Goal: Task Accomplishment & Management: Manage account settings

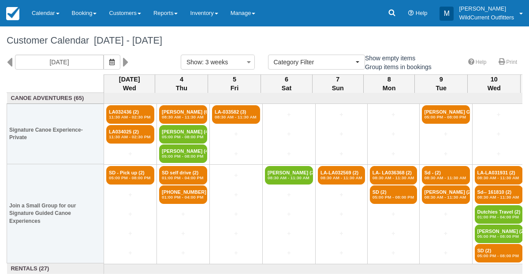
select select
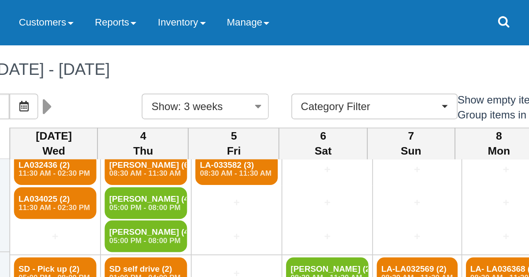
scroll to position [17, 0]
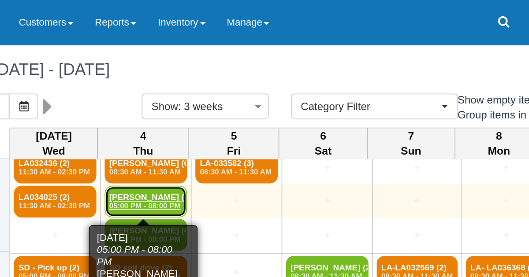
click at [178, 118] on em "05:00 PM - 08:00 PM" at bounding box center [183, 120] width 43 height 5
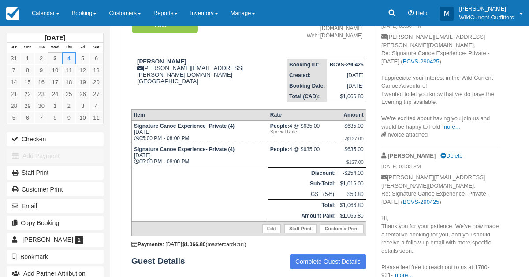
scroll to position [119, 0]
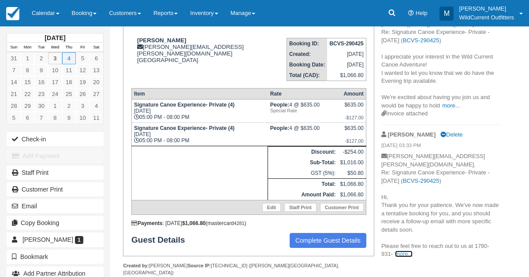
click at [402, 251] on link "more..." at bounding box center [404, 254] width 18 height 7
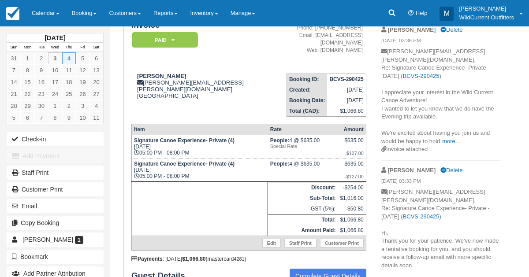
scroll to position [78, 0]
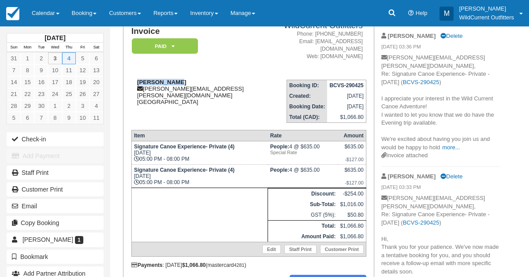
drag, startPoint x: 183, startPoint y: 73, endPoint x: 137, endPoint y: 77, distance: 46.4
click at [137, 79] on div "[PERSON_NAME] [PERSON_NAME][EMAIL_ADDRESS][PERSON_NAME][DOMAIN_NAME] [GEOGRAPHI…" at bounding box center [202, 92] width 143 height 26
copy strong "[PERSON_NAME]"
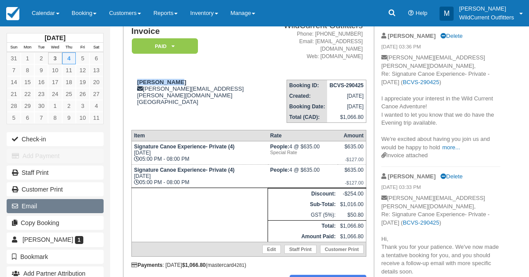
click at [35, 209] on button "Email" at bounding box center [55, 206] width 97 height 14
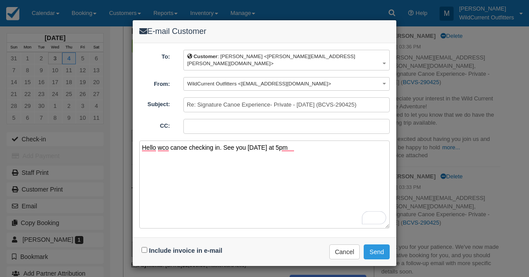
click at [294, 141] on textarea "Hello wco canoe checking in. See you tomorrow at 5pm" at bounding box center [264, 185] width 250 height 88
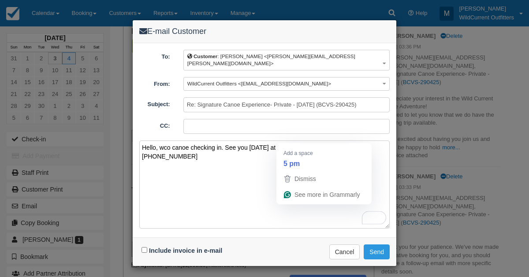
click at [286, 141] on textarea "Hello, wco canoe checking in. See you tomorrow at 5pm. Reach out anytime 178093…" at bounding box center [264, 185] width 250 height 88
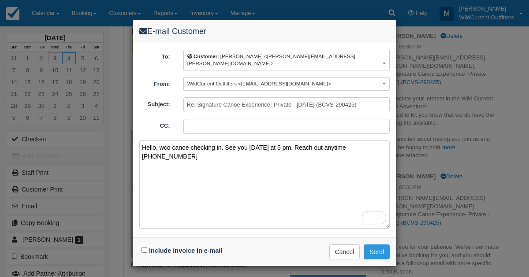
type textarea "Hello, wco canoe checking in. See you tomorrow at 5 pm. Reach out anytime 17809…"
click at [145, 247] on input "Include invoice in e-mail" at bounding box center [144, 250] width 6 height 6
checkbox input "true"
click at [373, 245] on button "Send" at bounding box center [377, 252] width 26 height 15
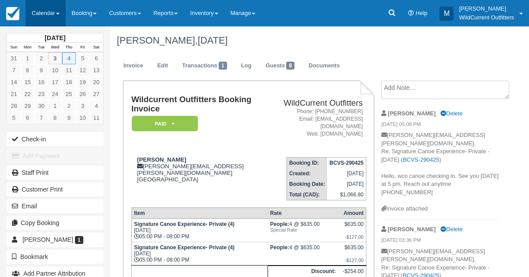
click at [41, 15] on link "Calendar" at bounding box center [46, 13] width 40 height 26
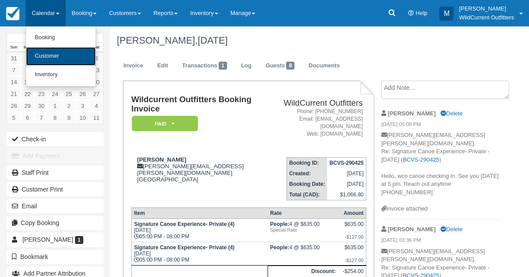
click at [46, 56] on link "Customer" at bounding box center [61, 56] width 70 height 19
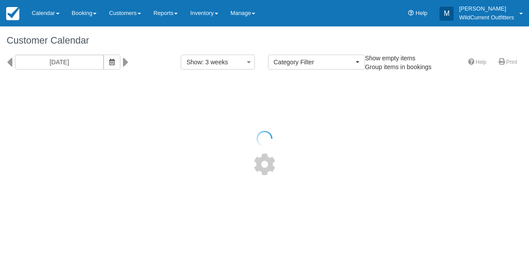
select select
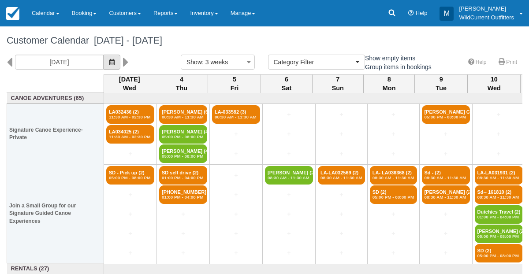
click at [120, 63] on button "button" at bounding box center [112, 62] width 17 height 15
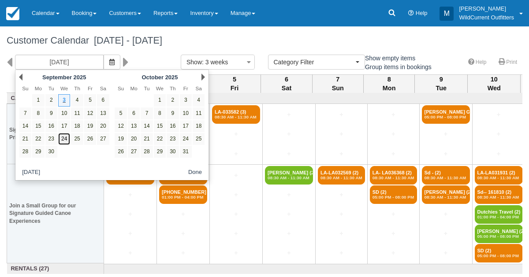
click at [66, 133] on link "24" at bounding box center [64, 139] width 12 height 12
type input "09/24/25"
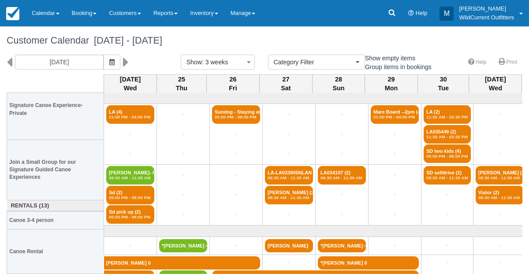
scroll to position [24, 0]
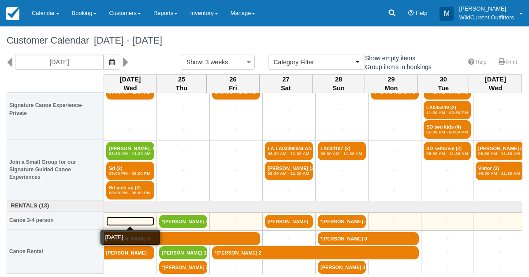
click at [126, 218] on link "+" at bounding box center [130, 221] width 48 height 9
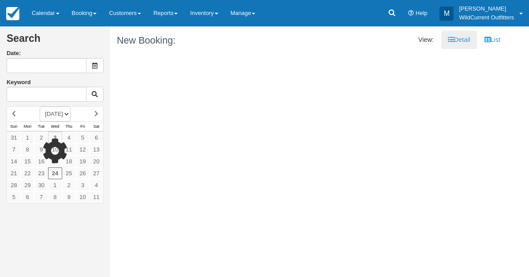
type input "09/24/25"
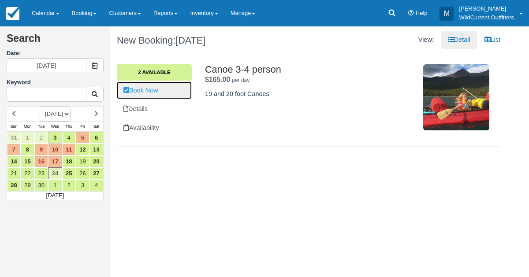
click at [140, 86] on link "Book Now" at bounding box center [154, 91] width 75 height 18
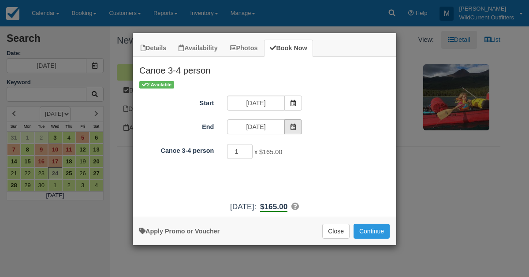
click at [294, 124] on icon "Item Modal" at bounding box center [293, 127] width 6 height 6
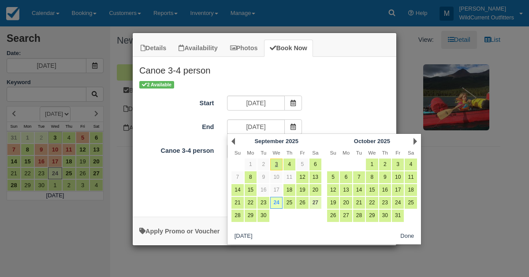
click at [312, 201] on link "27" at bounding box center [315, 203] width 12 height 12
type input "09/27/25"
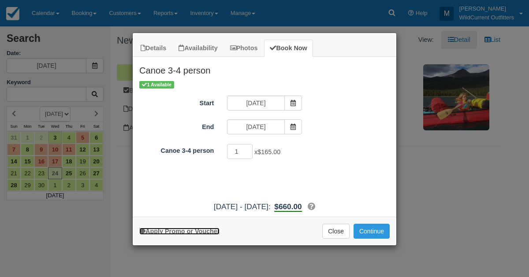
click at [205, 230] on link "Apply Promo or Voucher" at bounding box center [179, 231] width 80 height 7
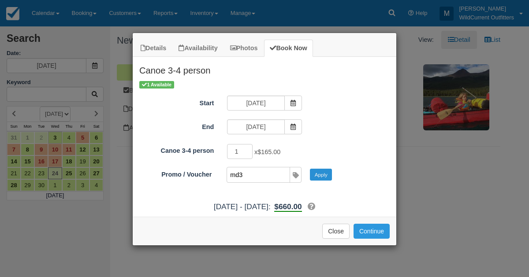
type input "md3"
click at [322, 177] on button "Apply" at bounding box center [321, 174] width 22 height 11
click at [365, 225] on button "Continue" at bounding box center [371, 231] width 36 height 15
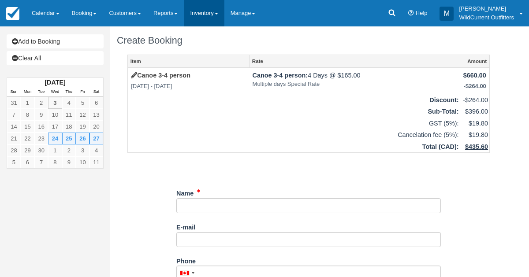
click at [210, 20] on link "Inventory" at bounding box center [204, 13] width 40 height 26
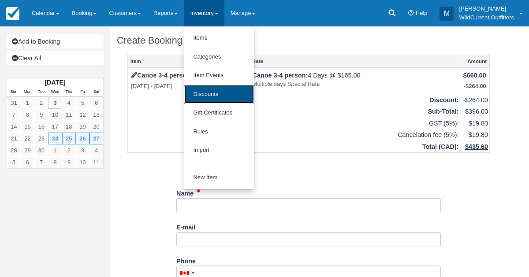
click at [207, 94] on link "Discounts" at bounding box center [219, 94] width 70 height 19
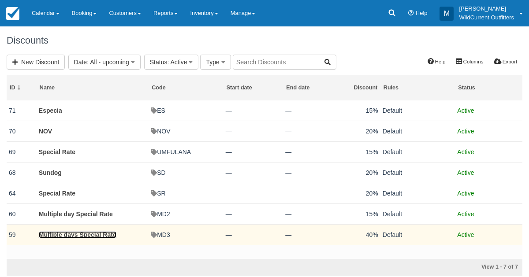
click at [56, 235] on link "Multiple days Special Rate" at bounding box center [78, 234] width 78 height 7
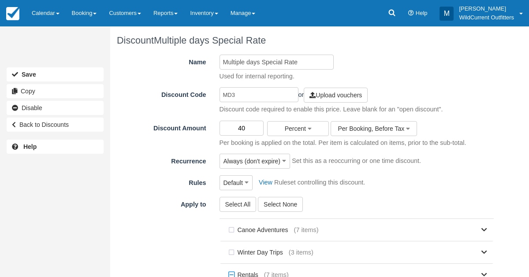
click at [248, 133] on input "40" at bounding box center [241, 128] width 45 height 15
type input "4"
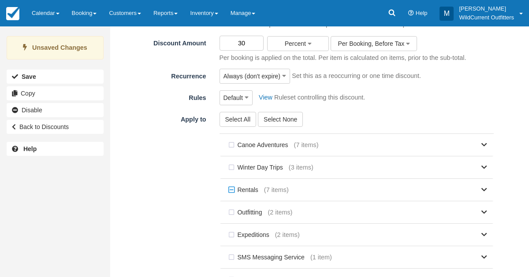
scroll to position [174, 0]
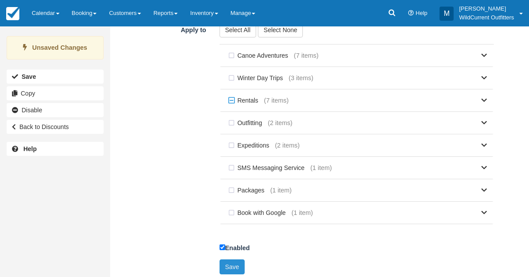
type input "30"
click at [230, 263] on button "Save" at bounding box center [232, 267] width 26 height 15
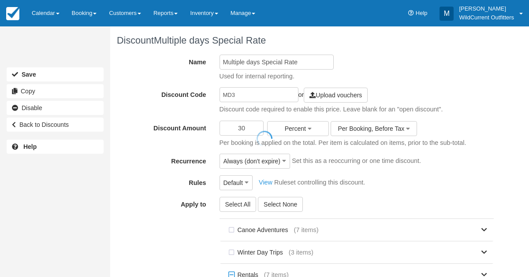
scroll to position [171, 0]
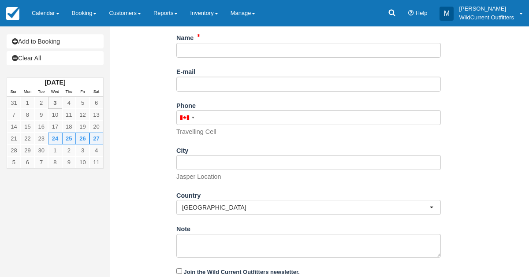
scroll to position [184, 0]
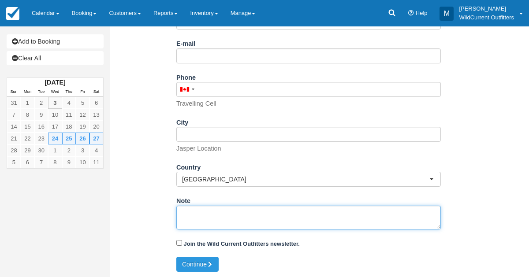
click at [211, 206] on textarea "Note" at bounding box center [308, 218] width 264 height 24
paste textarea "Sent via form submission from Wild Current Outfitters Canoe Tours Name: Lissand…"
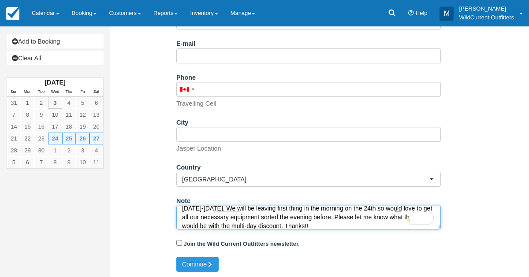
scroll to position [128, 0]
type textarea "Sent via form submission from Wild Current Outfitters Canoe Tours Name: Lissand…"
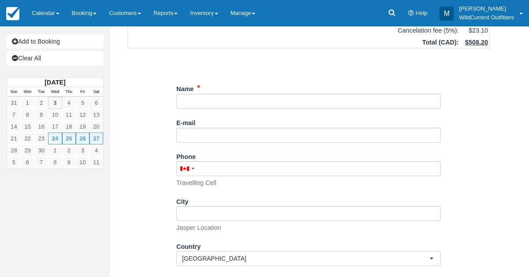
scroll to position [84, 0]
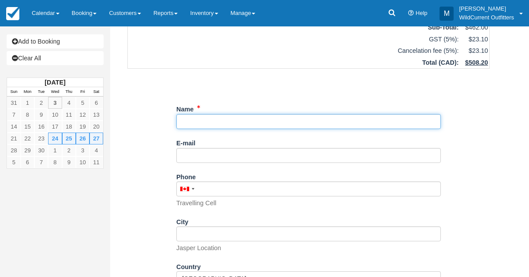
click at [193, 124] on input "Name" at bounding box center [308, 121] width 264 height 15
paste input "[PERSON_NAME]"
type input "Lissandre Colbran"
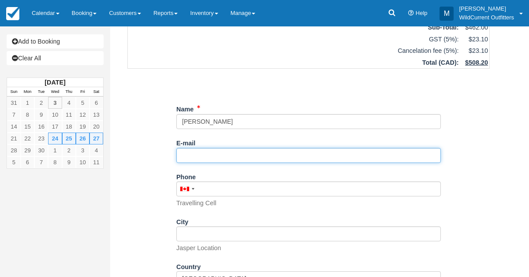
click at [231, 155] on input "E-mail" at bounding box center [308, 155] width 264 height 15
paste input "liss.colbran@gmail.com"
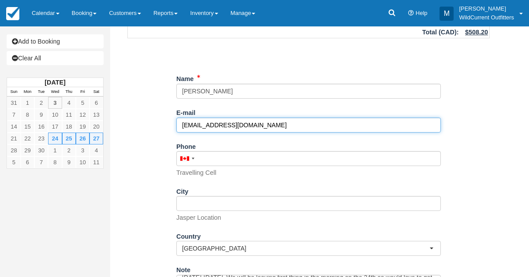
scroll to position [184, 0]
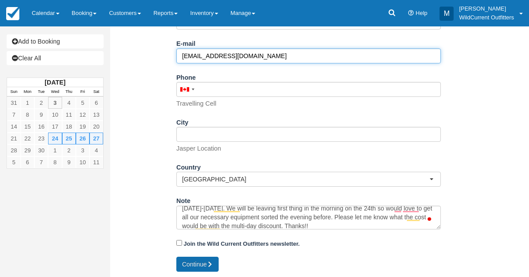
type input "liss.colbran@gmail.com"
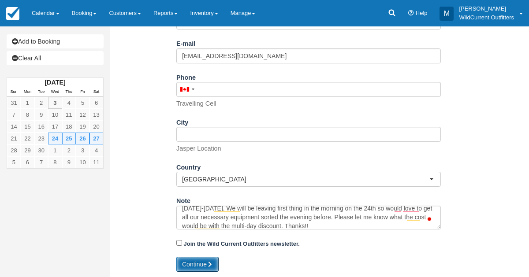
click at [200, 267] on button "Continue" at bounding box center [197, 264] width 42 height 15
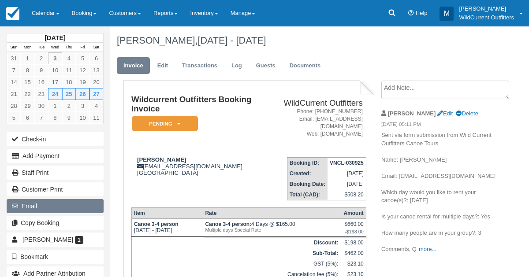
click at [33, 201] on button "Email" at bounding box center [55, 206] width 97 height 14
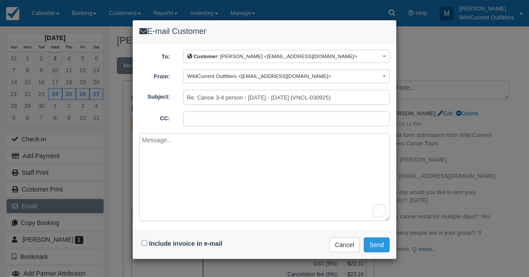
paste textarea "Hi [Customer Name], We have sent a booking for your review. Please note that th…"
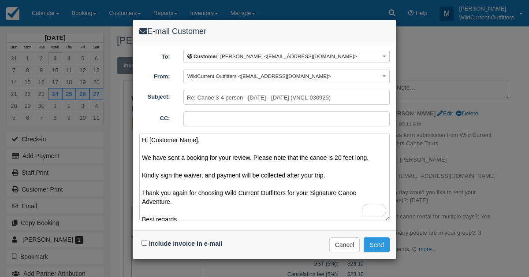
click at [200, 144] on textarea "Hi [Customer Name], We have sent a booking for your review. Please note that th…" at bounding box center [264, 177] width 250 height 88
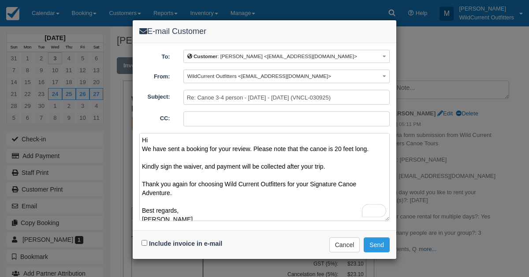
type textarea "Hi We have sent a booking for your review. Please note that the canoe is 20 fee…"
click at [144, 241] on input "Include invoice in e-mail" at bounding box center [144, 243] width 6 height 6
checkbox input "true"
click at [378, 241] on button "Send" at bounding box center [377, 244] width 26 height 15
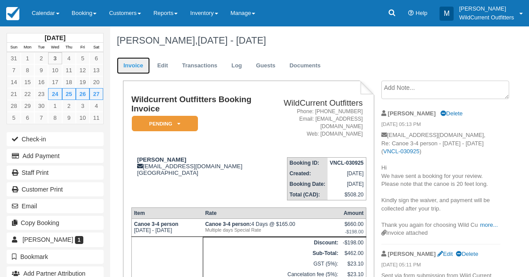
click at [137, 67] on link "Invoice" at bounding box center [133, 65] width 33 height 17
click at [156, 67] on link "Edit" at bounding box center [163, 65] width 24 height 17
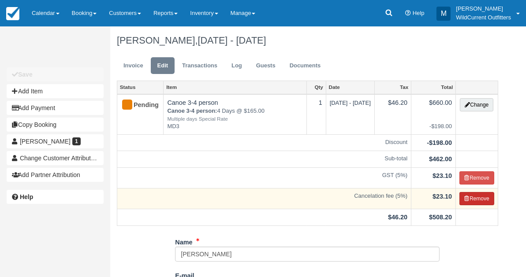
click at [464, 197] on icon "button" at bounding box center [466, 198] width 5 height 5
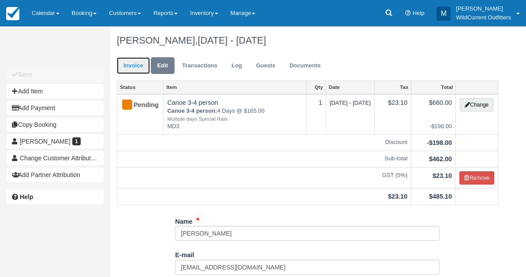
click at [127, 63] on link "Invoice" at bounding box center [133, 65] width 33 height 17
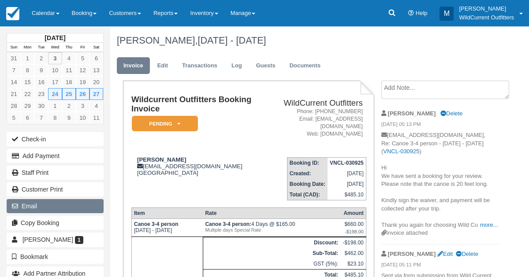
click at [41, 201] on button "Email" at bounding box center [55, 206] width 97 height 14
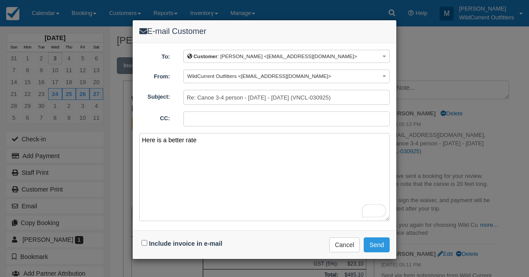
type textarea "Here is a better rate"
click at [145, 241] on input "Include invoice in e-mail" at bounding box center [144, 243] width 6 height 6
checkbox input "true"
click at [376, 238] on button "Send" at bounding box center [377, 244] width 26 height 15
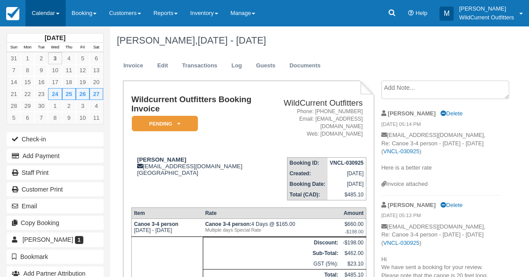
click at [42, 5] on link "Calendar" at bounding box center [46, 13] width 40 height 26
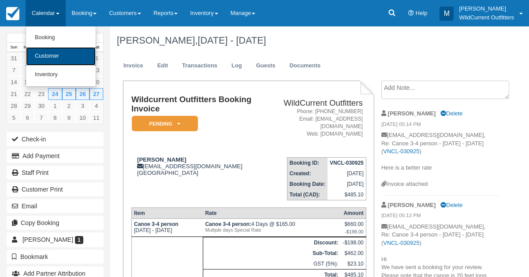
click at [43, 51] on link "Customer" at bounding box center [61, 56] width 70 height 19
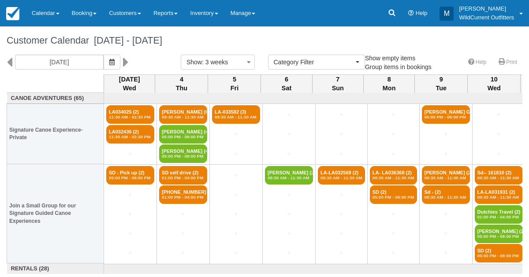
select select
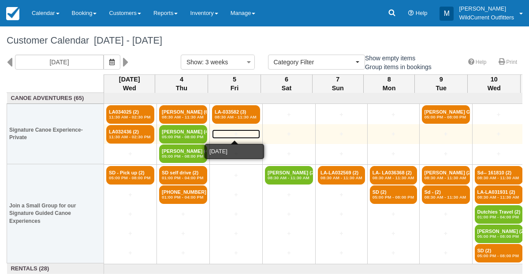
click at [230, 132] on link "+" at bounding box center [236, 134] width 48 height 9
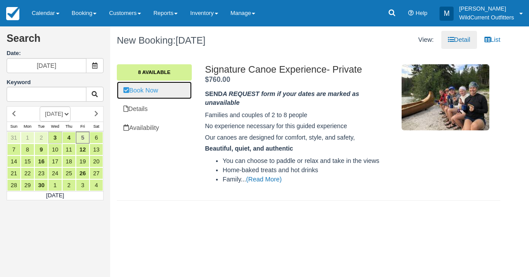
click at [156, 82] on link "Book Now" at bounding box center [154, 91] width 75 height 18
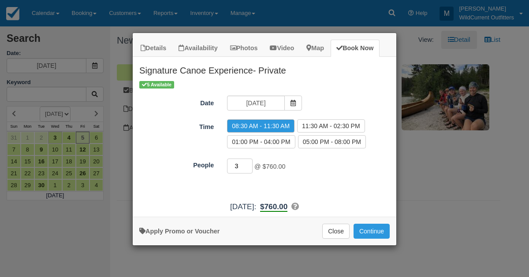
click at [249, 163] on input "3" at bounding box center [240, 166] width 26 height 15
click at [249, 163] on input "4" at bounding box center [240, 166] width 26 height 15
click at [249, 163] on input "5" at bounding box center [240, 166] width 26 height 15
type input "4"
click at [249, 167] on input "4" at bounding box center [240, 166] width 26 height 15
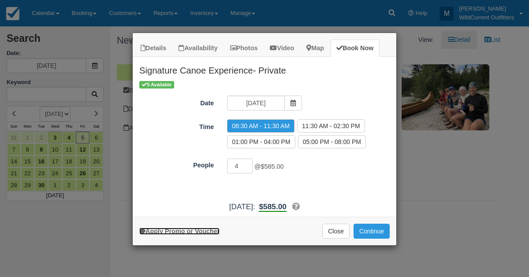
click at [189, 228] on link "Apply Promo or Voucher" at bounding box center [179, 231] width 80 height 7
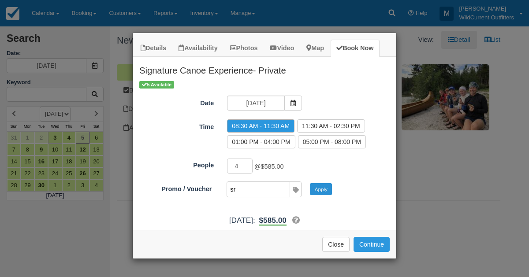
type input "sr"
click at [325, 189] on button "Apply" at bounding box center [321, 188] width 22 height 11
click at [375, 237] on button "Continue" at bounding box center [371, 244] width 36 height 15
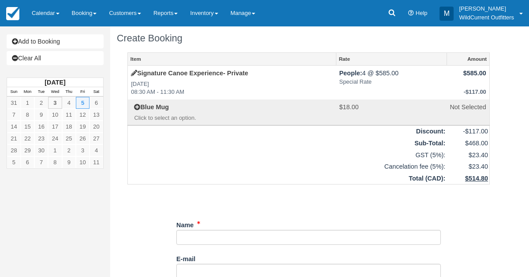
scroll to position [3, 0]
click at [216, 10] on link "Inventory" at bounding box center [204, 13] width 40 height 26
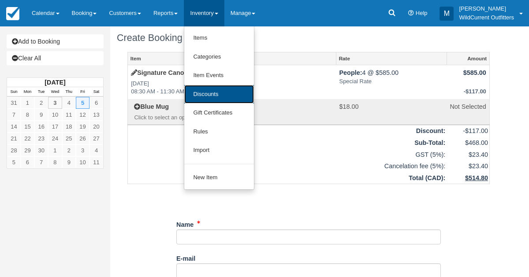
click at [208, 90] on link "Discounts" at bounding box center [219, 94] width 70 height 19
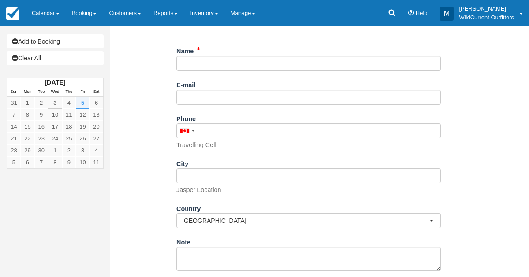
scroll to position [218, 0]
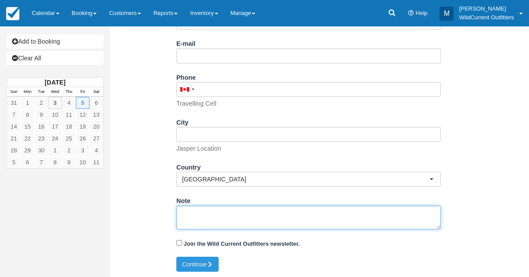
click at [182, 212] on textarea "Note" at bounding box center [308, 218] width 264 height 24
paste textarea "Name: Jordy Verwijk Email: jordyverwijk@live.nl Which day would you like to ren…"
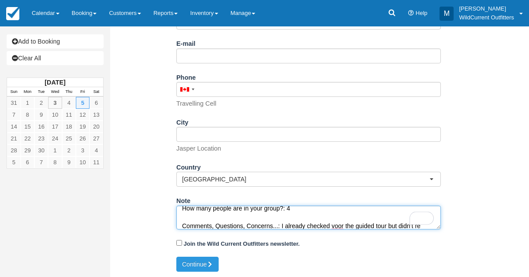
scroll to position [75, 0]
type textarea "Name: Jordy Verwijk Email: jordyverwijk@live.nl Which day would you like to ren…"
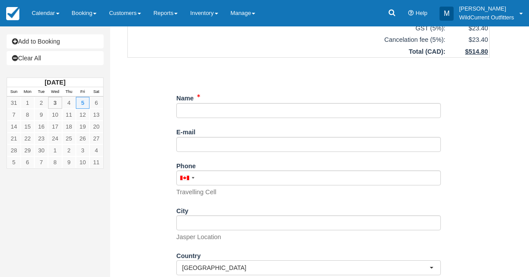
scroll to position [116, 0]
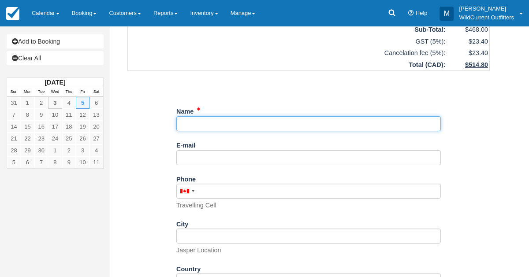
click at [191, 127] on input "Name" at bounding box center [308, 123] width 264 height 15
paste input "[PERSON_NAME]"
type input "[PERSON_NAME]"
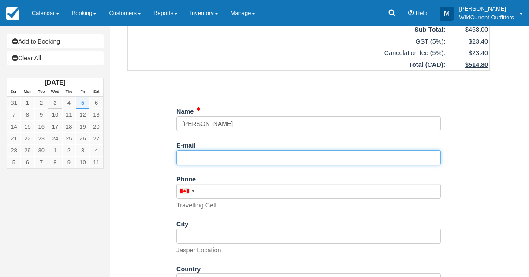
click at [258, 160] on input "E-mail" at bounding box center [308, 157] width 264 height 15
paste input "[EMAIL_ADDRESS][DOMAIN_NAME]"
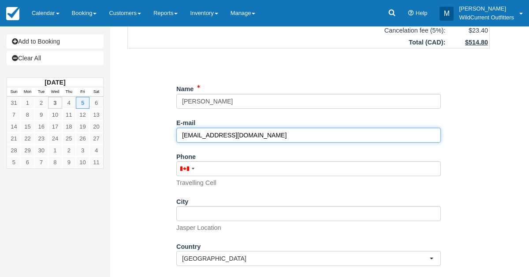
scroll to position [218, 0]
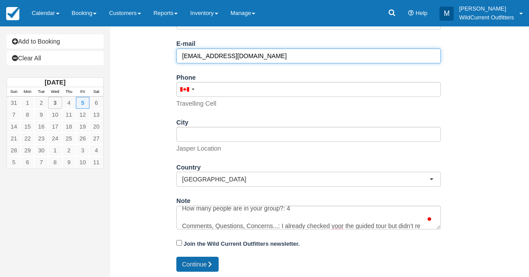
type input "[EMAIL_ADDRESS][DOMAIN_NAME]"
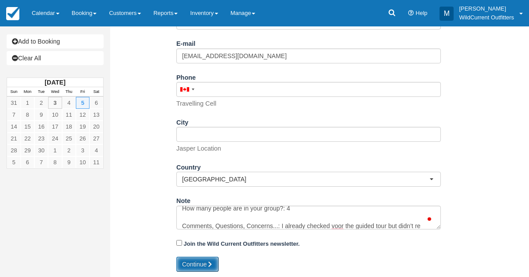
click at [185, 263] on button "Continue" at bounding box center [197, 264] width 42 height 15
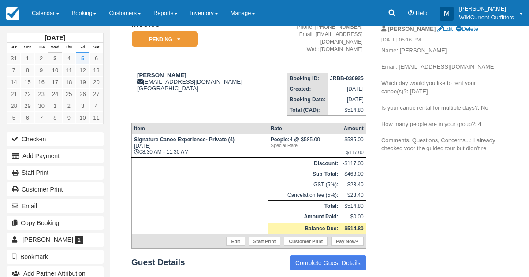
scroll to position [77, 0]
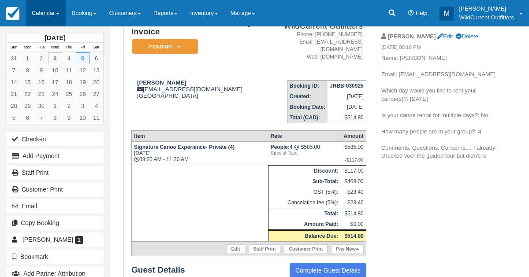
click at [47, 13] on link "Calendar" at bounding box center [46, 13] width 40 height 26
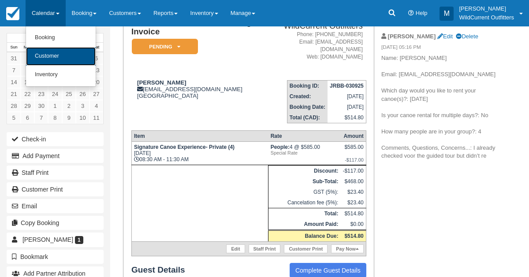
click at [44, 51] on link "Customer" at bounding box center [61, 56] width 70 height 19
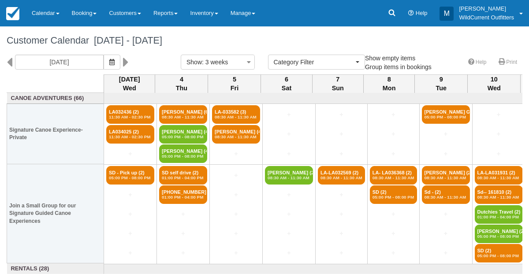
select select
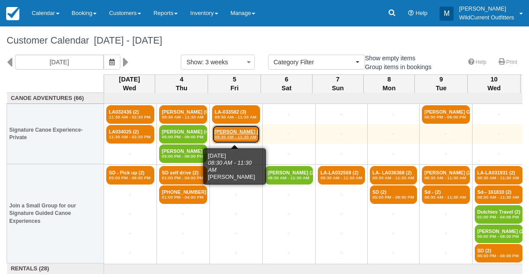
click at [238, 133] on link "Jordy Verwijk (4) 08:30 AM - 11:30 AM" at bounding box center [236, 134] width 48 height 19
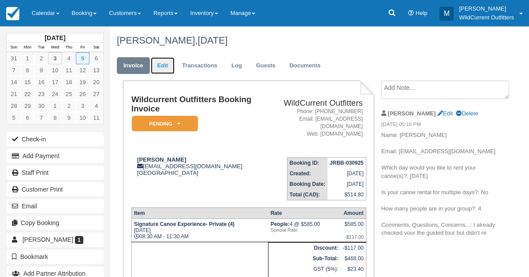
click at [168, 71] on link "Edit" at bounding box center [163, 65] width 24 height 17
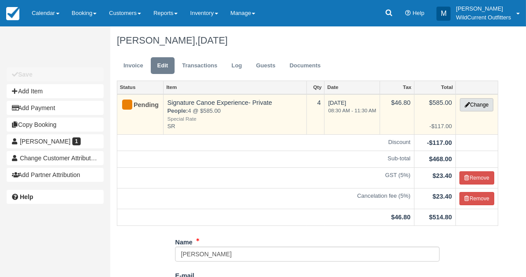
click at [471, 105] on button "Change" at bounding box center [476, 104] width 33 height 13
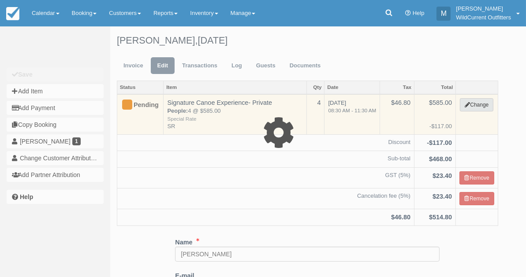
type input "585.00"
type input "SR"
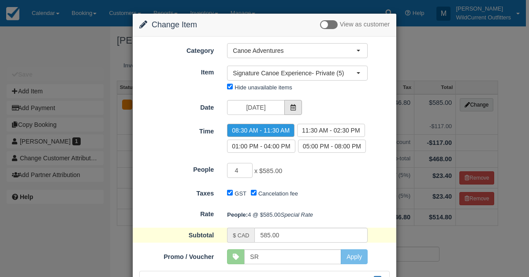
click at [293, 108] on icon at bounding box center [293, 107] width 6 height 6
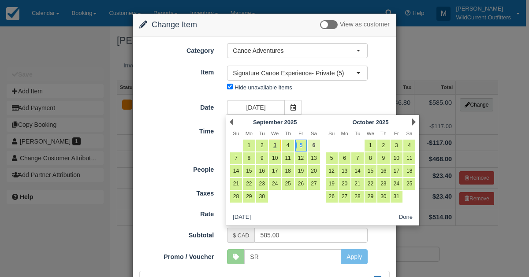
click at [315, 142] on link "6" at bounding box center [314, 146] width 12 height 12
type input "09/06/25"
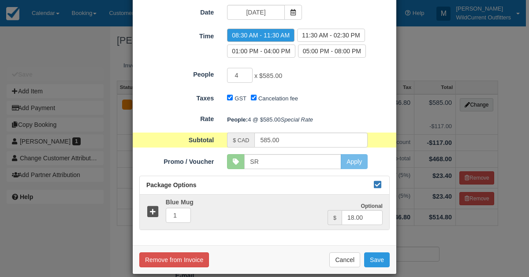
scroll to position [118, 0]
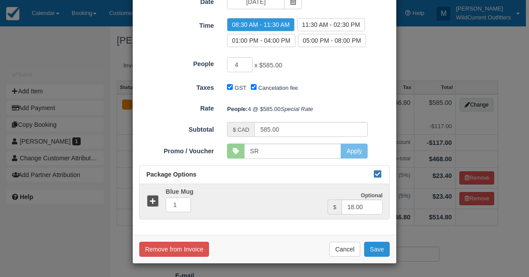
click at [368, 248] on button "Save" at bounding box center [377, 249] width 26 height 15
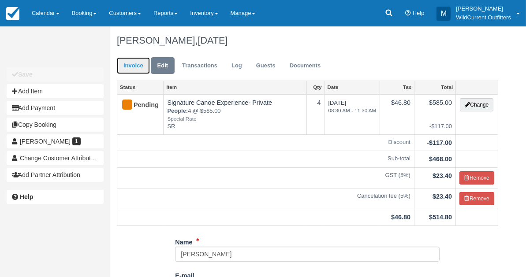
click at [132, 60] on link "Invoice" at bounding box center [133, 65] width 33 height 17
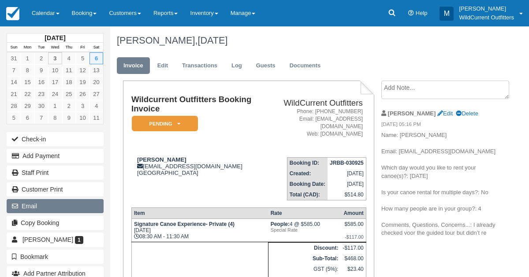
click at [73, 200] on button "Email" at bounding box center [55, 206] width 97 height 14
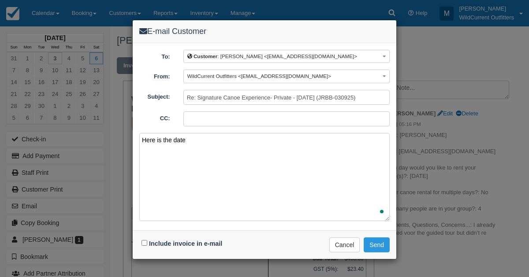
type textarea "Here is the date"
click at [99, 255] on div "E-mail Customer To: Customer : Jordy Verwijk <jordyverwijk@live.nl> Customer : …" at bounding box center [264, 138] width 529 height 277
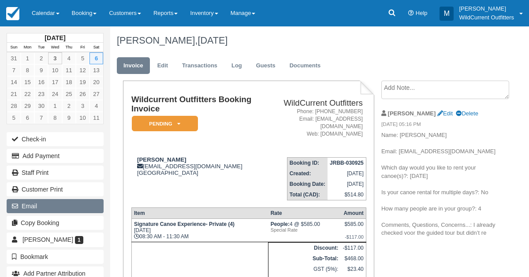
click at [39, 202] on button "Email" at bounding box center [55, 206] width 97 height 14
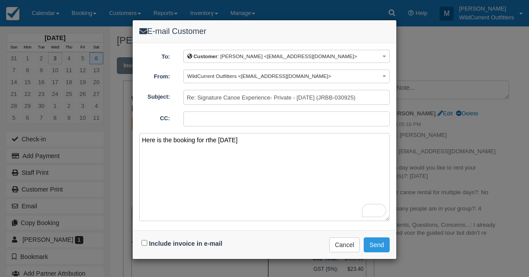
type textarea "Here is the booking for rthe Saturday"
click at [144, 240] on input "Include invoice in e-mail" at bounding box center [144, 243] width 6 height 6
checkbox input "true"
click at [252, 139] on textarea "Here is the booking for rthe Saturday" at bounding box center [264, 177] width 250 height 88
type textarea "Here is the booking for rthe Saturday. Keep us posted if still interested. Thx …"
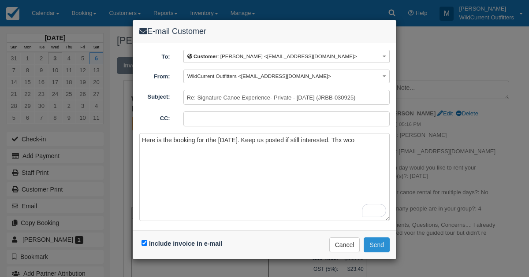
click at [373, 241] on button "Send" at bounding box center [377, 244] width 26 height 15
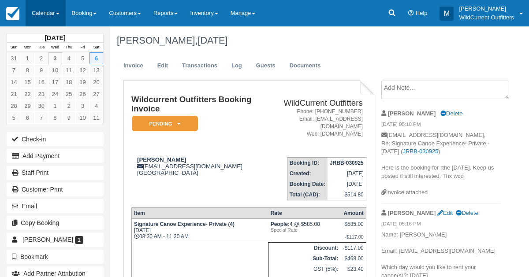
click at [31, 13] on link "Calendar" at bounding box center [46, 13] width 40 height 26
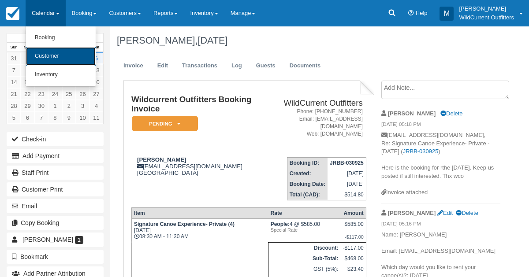
click at [33, 51] on link "Customer" at bounding box center [61, 56] width 70 height 19
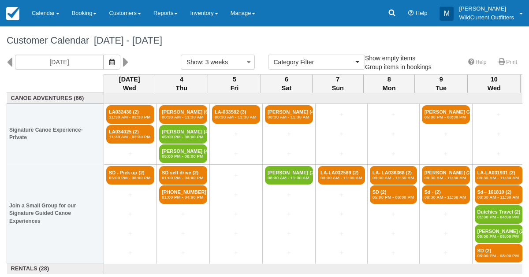
select select
click at [120, 61] on button "button" at bounding box center [112, 62] width 17 height 15
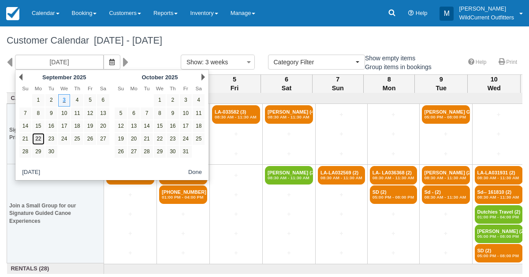
click at [39, 136] on link "22" at bounding box center [38, 139] width 12 height 12
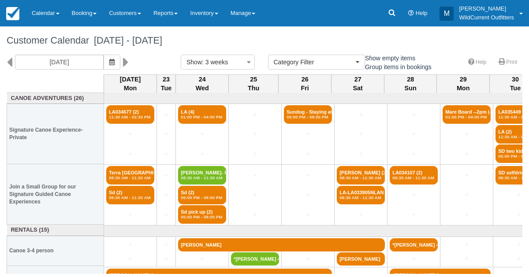
scroll to position [36, 0]
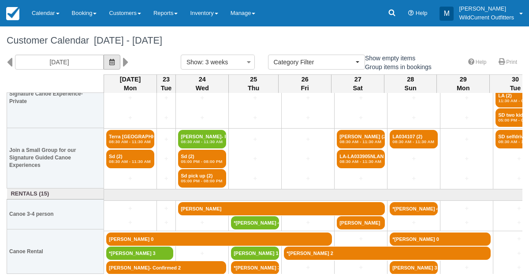
click at [115, 60] on icon "button" at bounding box center [111, 62] width 5 height 6
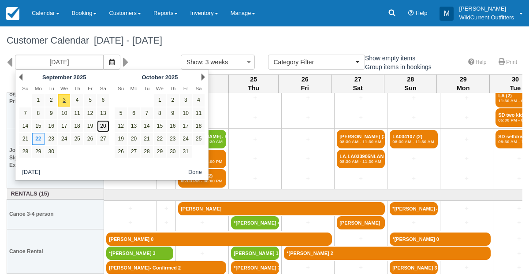
click at [101, 126] on link "20" at bounding box center [103, 126] width 12 height 12
type input "09/20/25"
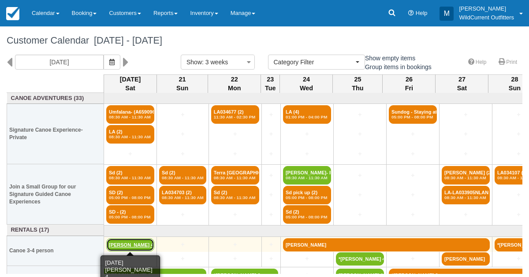
click at [121, 241] on link "[PERSON_NAME] 4" at bounding box center [130, 244] width 48 height 13
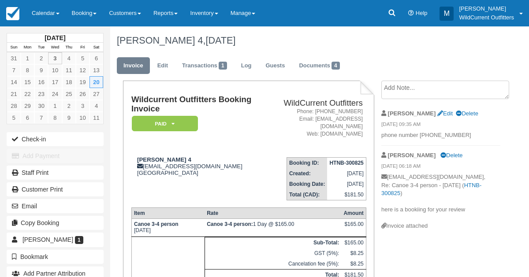
click at [387, 88] on textarea at bounding box center [445, 90] width 128 height 19
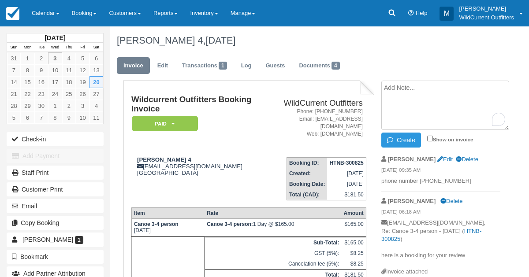
paste textarea "Are we able to pick up the day of? We will be traveling far so hoping we can pi…"
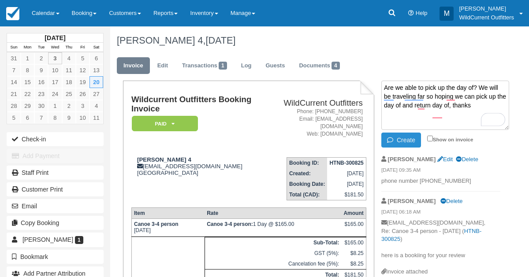
type textarea "Are we able to pick up the day of? We will be traveling far so hoping we can pi…"
click at [401, 134] on button "Create" at bounding box center [401, 140] width 40 height 15
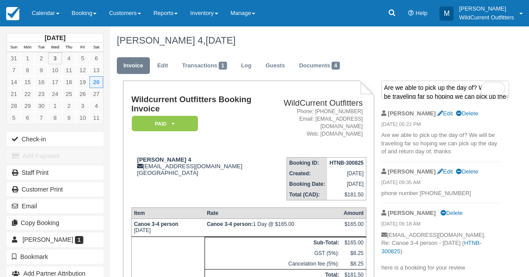
click at [453, 82] on textarea "Are we able to pick up the day of? We will be traveling far so hoping we can pi…" at bounding box center [445, 90] width 128 height 19
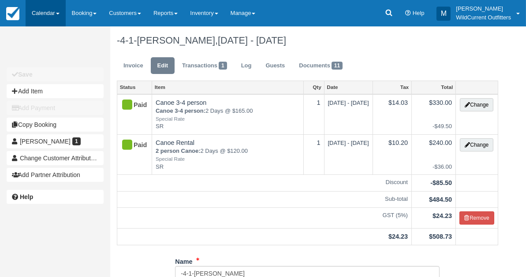
click at [37, 12] on link "Calendar" at bounding box center [46, 13] width 40 height 26
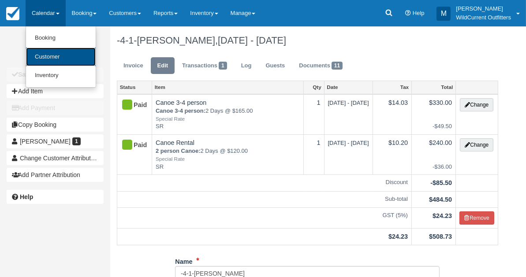
click at [62, 57] on link "Customer" at bounding box center [61, 57] width 70 height 19
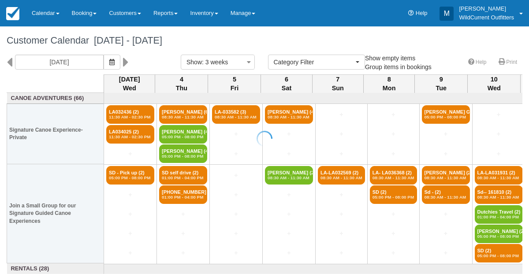
select select
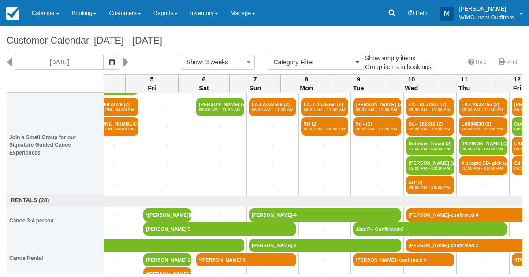
scroll to position [68, 63]
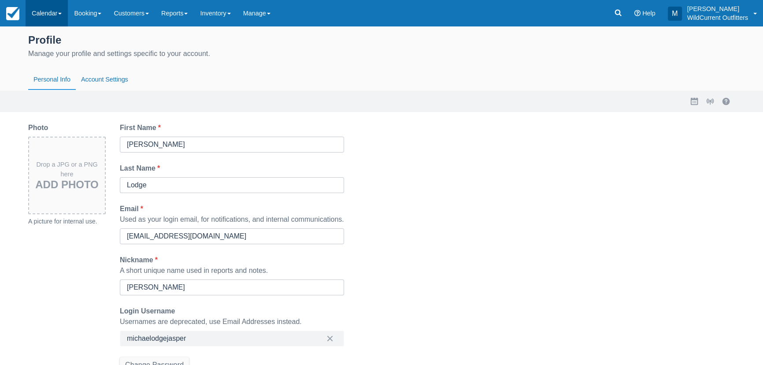
click at [56, 7] on link "Calendar" at bounding box center [47, 13] width 42 height 26
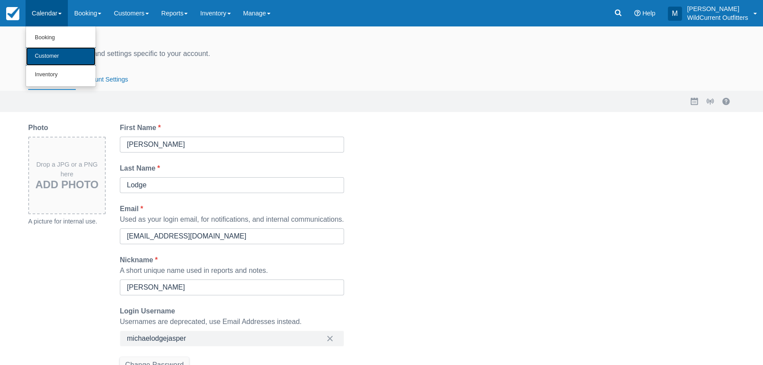
click at [55, 56] on link "Customer" at bounding box center [61, 56] width 70 height 19
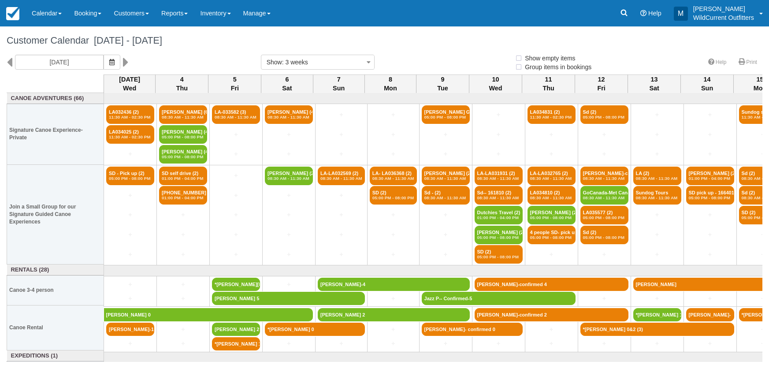
select select
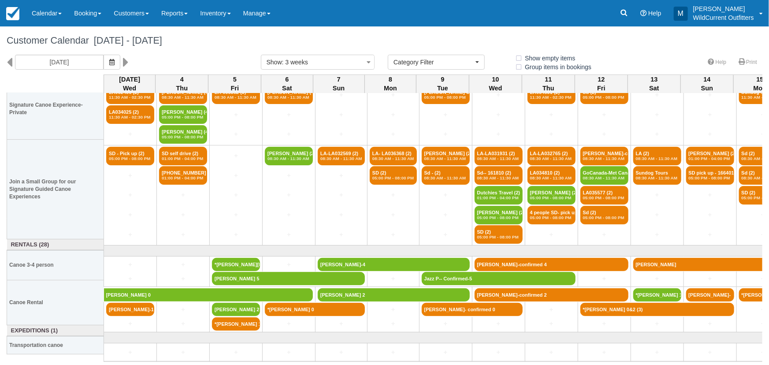
scroll to position [25, 0]
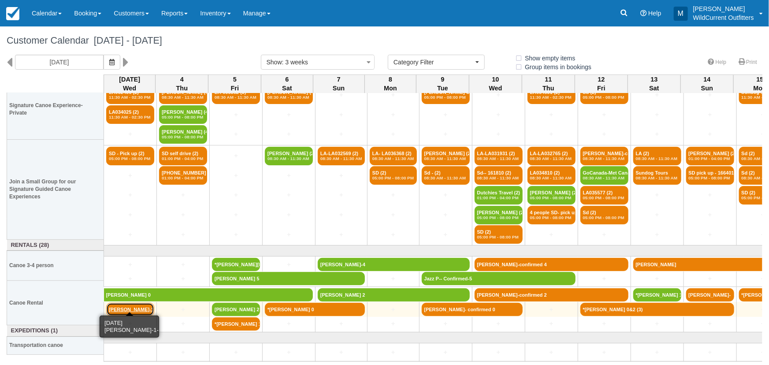
click at [123, 304] on link "[PERSON_NAME]-1-" at bounding box center [130, 309] width 48 height 13
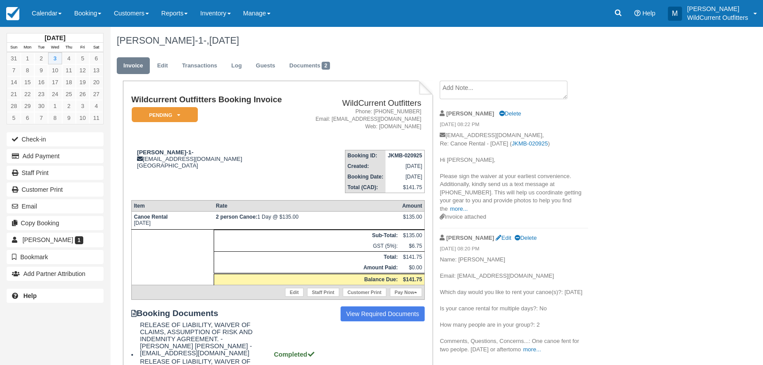
click at [485, 90] on textarea at bounding box center [504, 90] width 128 height 19
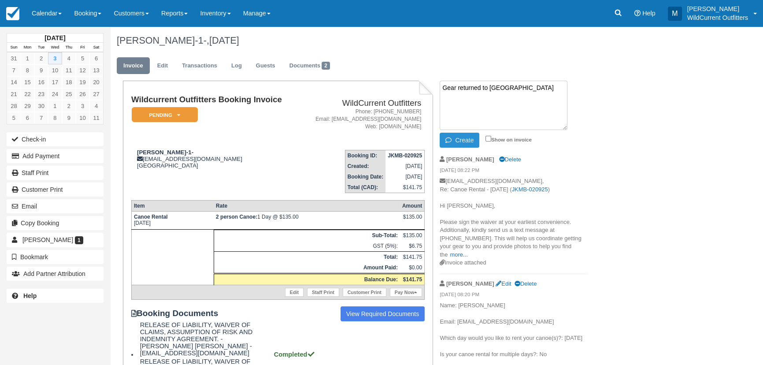
type textarea "Gear returned to [GEOGRAPHIC_DATA]"
click at [462, 142] on button "Create" at bounding box center [460, 140] width 40 height 15
